Goal: Information Seeking & Learning: Learn about a topic

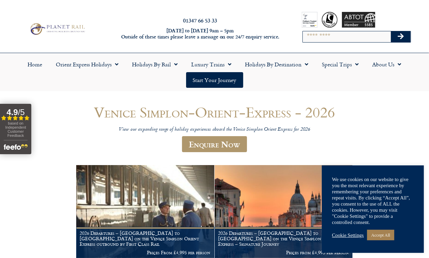
drag, startPoint x: 432, startPoint y: 72, endPoint x: 395, endPoint y: -5, distance: 85.3
click at [395, 0] on html "01347 66 53 33 Monday to Friday 9am – 5pm Outside of these times please leave a…" at bounding box center [214, 243] width 429 height 487
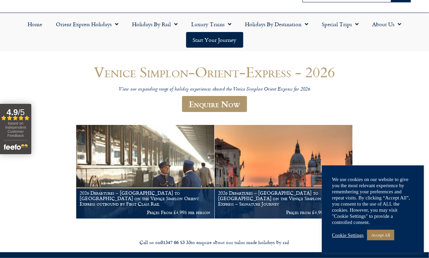
scroll to position [51, 0]
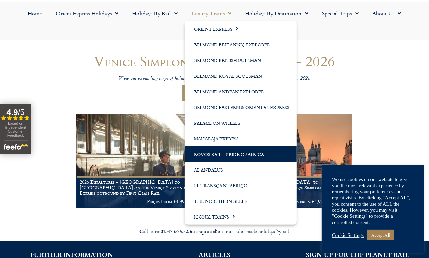
click at [223, 154] on link "Rovos Rail – Pride of Africa" at bounding box center [241, 154] width 112 height 16
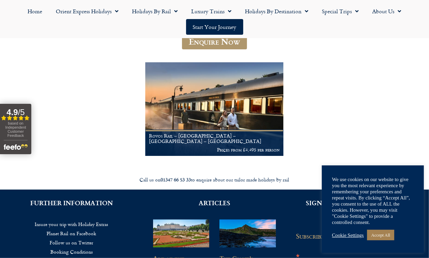
scroll to position [105, 0]
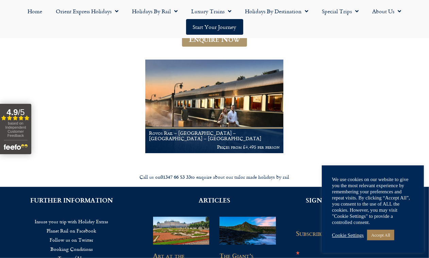
drag, startPoint x: 433, startPoint y: 33, endPoint x: 435, endPoint y: 83, distance: 50.0
click at [428, 83] on html "01347 66 53 33 Monday to Friday 9am – 5pm Outside of these times please leave a…" at bounding box center [214, 138] width 429 height 487
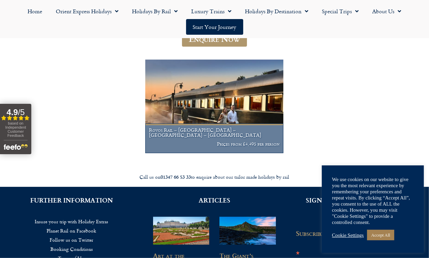
click at [194, 138] on h1 "Rovos Rail – Cape Town – Pretoria – Victoria Falls" at bounding box center [214, 132] width 131 height 11
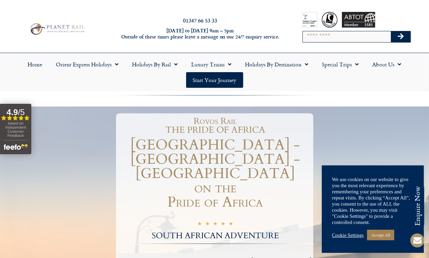
click at [421, 0] on html "Planet Rail Online Enquiry Please enter your details below, together with your …" at bounding box center [214, 129] width 429 height 258
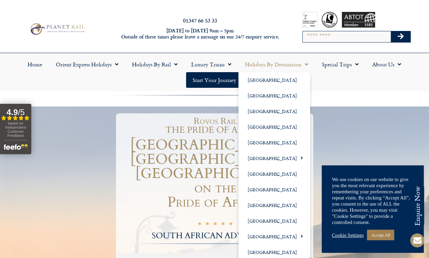
click at [306, 65] on span "Menu" at bounding box center [305, 64] width 7 height 12
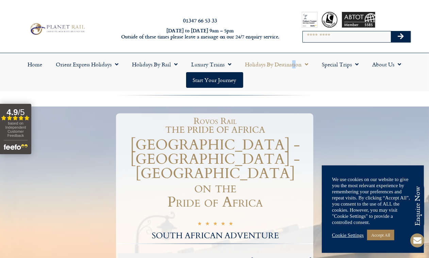
click at [293, 65] on link "Holidays by Destination" at bounding box center [276, 64] width 77 height 16
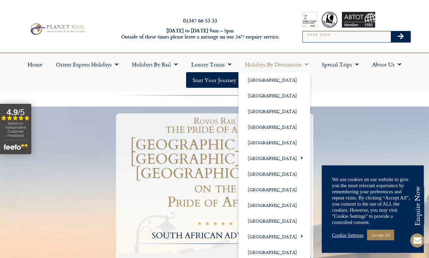
click at [306, 65] on span "Menu" at bounding box center [305, 64] width 7 height 12
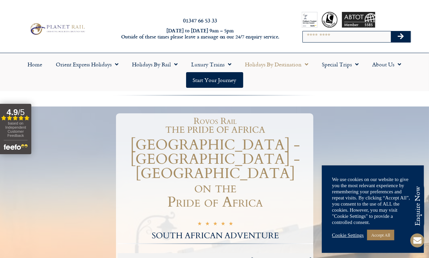
click at [307, 63] on span "Menu" at bounding box center [305, 64] width 7 height 12
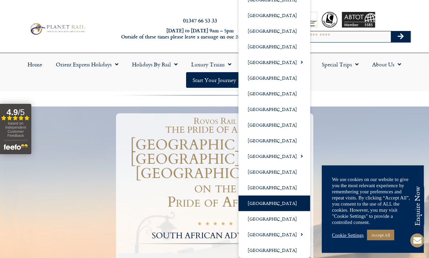
click at [269, 203] on link "[GEOGRAPHIC_DATA]" at bounding box center [274, 203] width 72 height 16
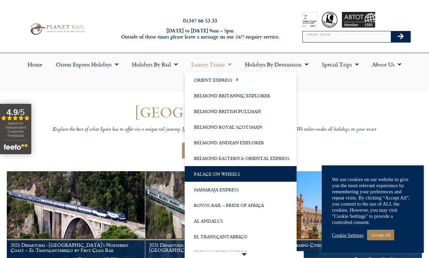
click at [234, 172] on link "Palace on Wheels" at bounding box center [241, 174] width 112 height 16
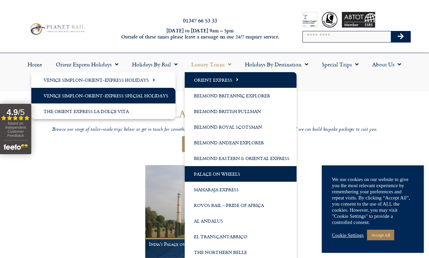
click at [167, 96] on link "Venice Simplon-Orient-Express Special Holidays" at bounding box center [103, 96] width 144 height 16
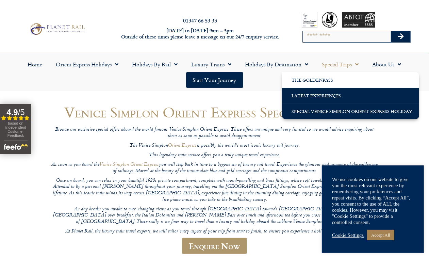
click at [341, 97] on link "Latest Experiences" at bounding box center [350, 96] width 137 height 16
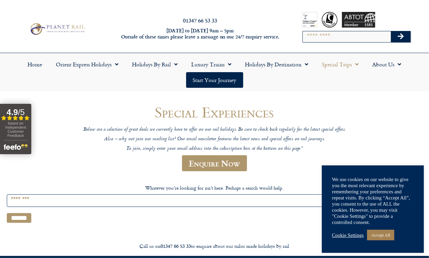
click at [428, 0] on html "01347 66 53 33 [DATE] to [DATE] 9am – 5pm Outside of these times please leave a…" at bounding box center [214, 225] width 429 height 450
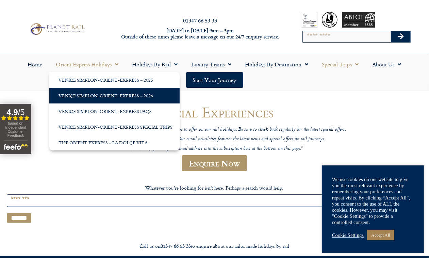
click at [119, 97] on link "Venice Simplon-Orient-Express – 2026" at bounding box center [114, 96] width 130 height 16
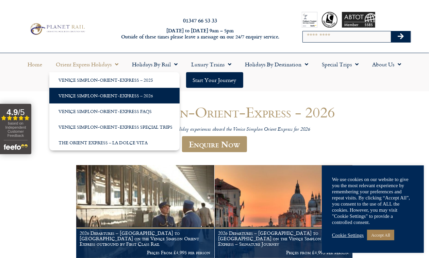
click at [39, 65] on link "Home" at bounding box center [35, 64] width 28 height 16
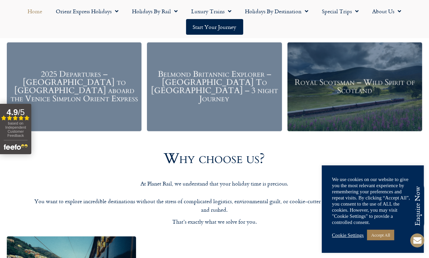
scroll to position [605, 0]
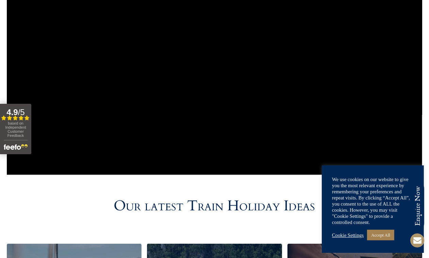
drag, startPoint x: 431, startPoint y: 27, endPoint x: 415, endPoint y: 9, distance: 23.6
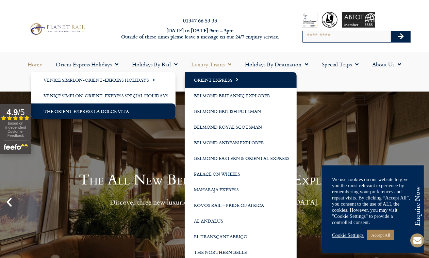
click at [128, 115] on link "The Orient Express La Dolce Vita" at bounding box center [103, 111] width 144 height 16
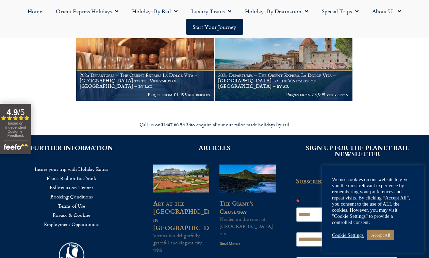
scroll to position [854, 0]
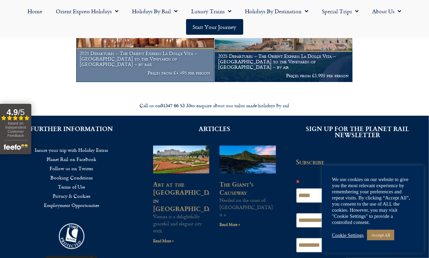
click at [178, 67] on h1 "2025 Departures – The Orient Express La Dolce Vita – Rome to the Vineyards of T…" at bounding box center [145, 59] width 131 height 16
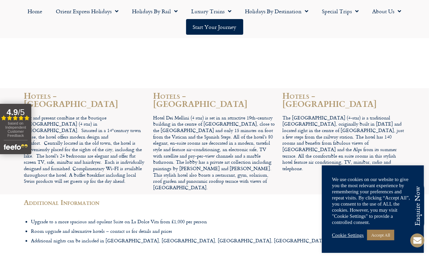
scroll to position [2970, 0]
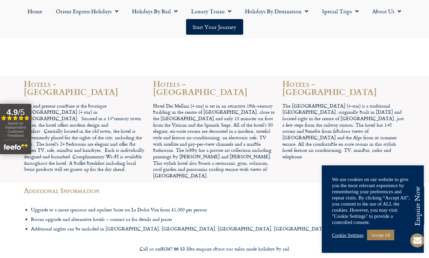
drag, startPoint x: 433, startPoint y: 17, endPoint x: 435, endPoint y: 231, distance: 214.2
